Goal: Information Seeking & Learning: Learn about a topic

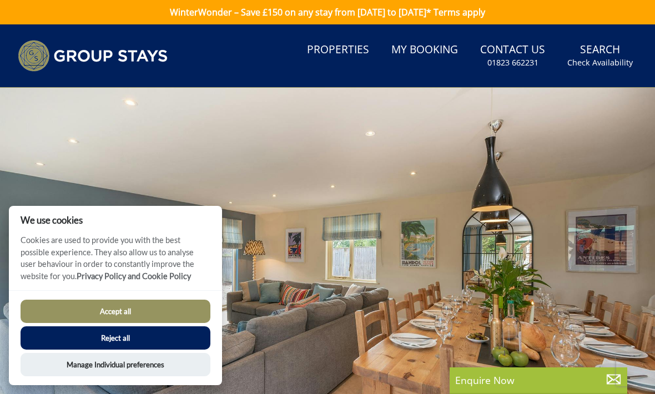
click at [133, 342] on button "Reject all" at bounding box center [116, 337] width 190 height 23
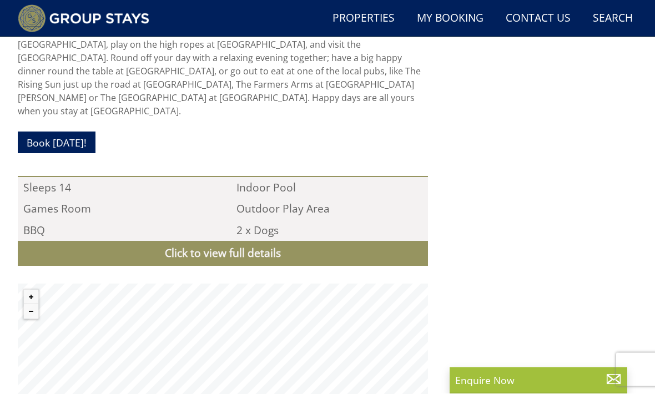
scroll to position [1033, 0]
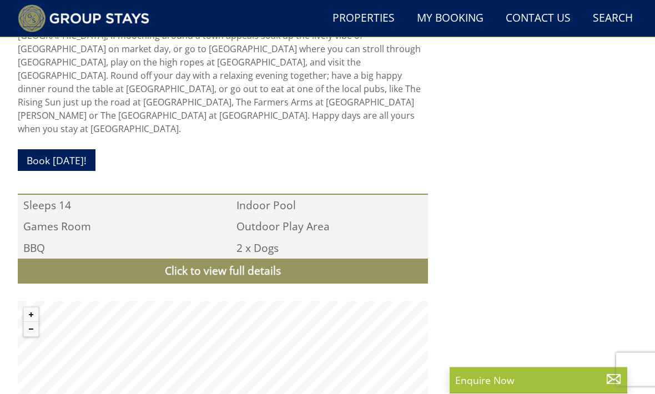
click at [240, 259] on link "Click to view full details" at bounding box center [223, 271] width 410 height 25
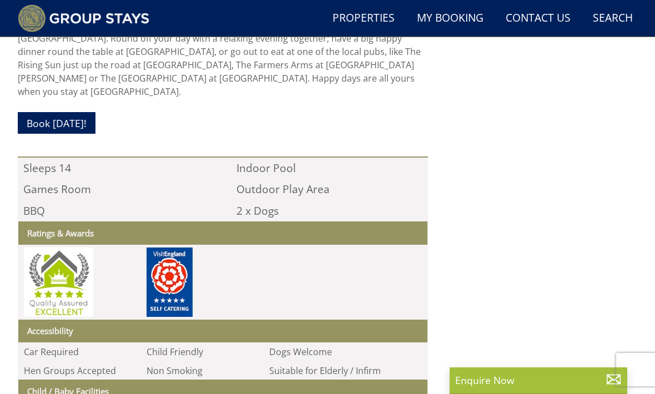
scroll to position [1069, 0]
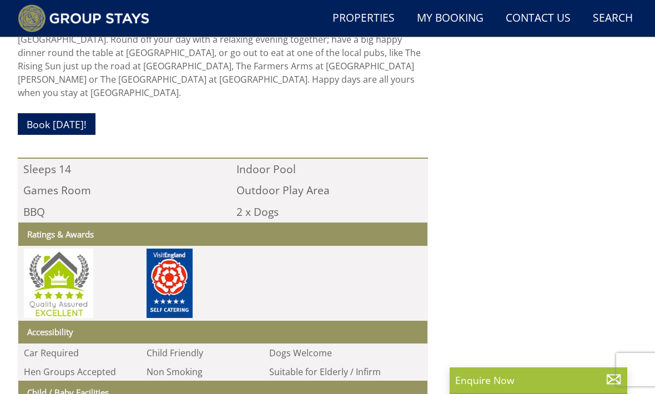
click at [226, 362] on li "Non Smoking" at bounding box center [202, 371] width 123 height 19
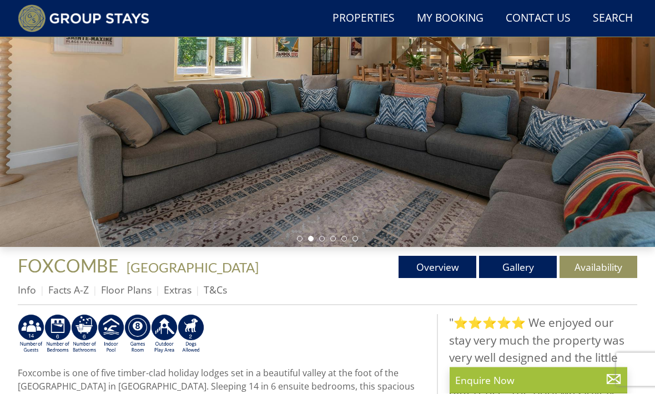
scroll to position [181, 0]
click at [591, 269] on link "Availability" at bounding box center [598, 267] width 78 height 22
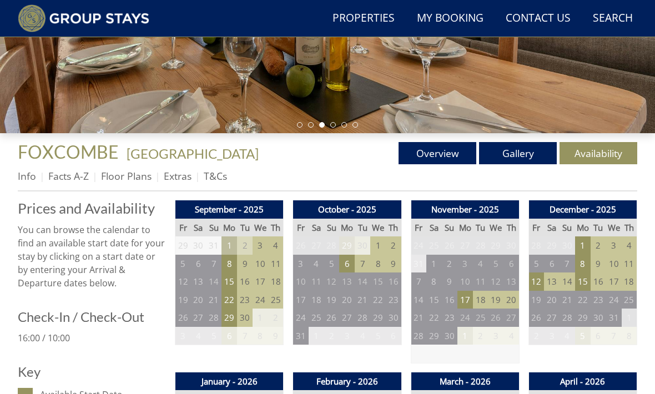
scroll to position [295, 0]
click at [28, 173] on link "Info" at bounding box center [27, 176] width 18 height 13
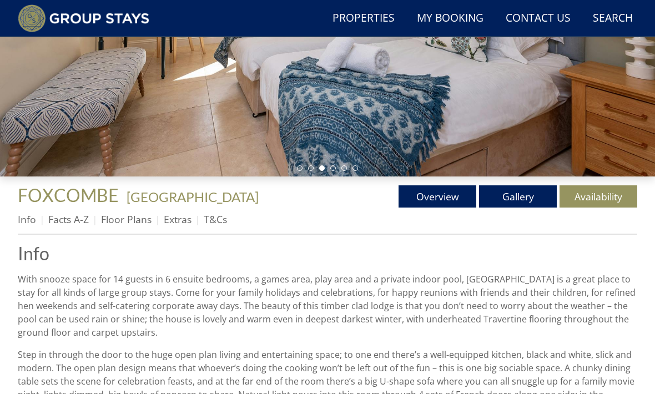
scroll to position [250, 0]
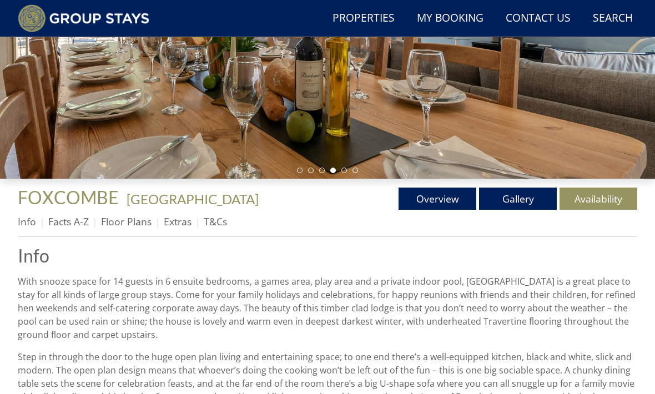
click at [512, 196] on link "Gallery" at bounding box center [518, 198] width 78 height 22
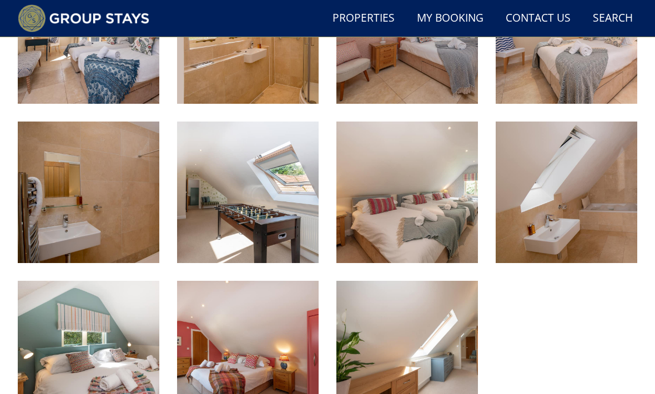
scroll to position [852, 0]
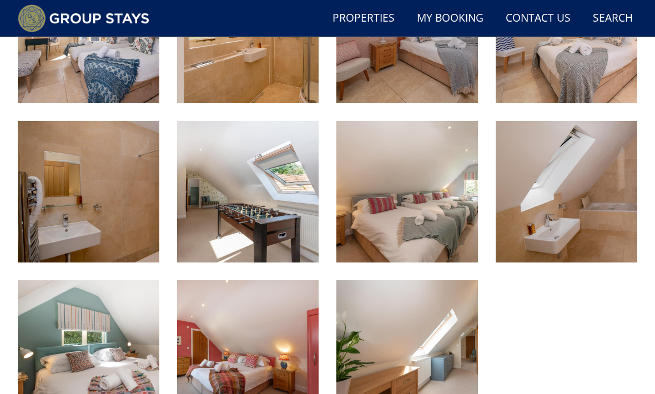
click at [427, 214] on img at bounding box center [406, 191] width 141 height 141
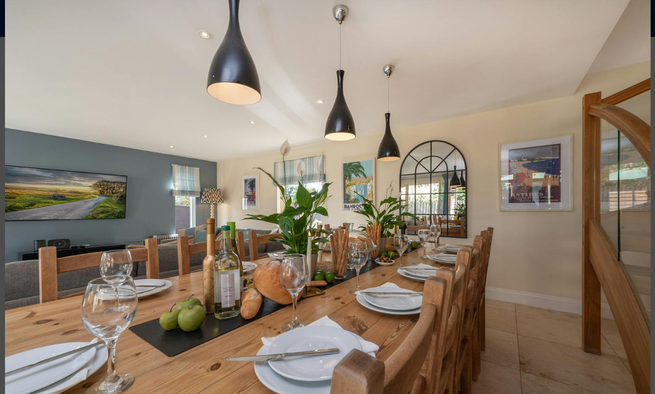
scroll to position [889, 0]
